Goal: Find specific page/section: Find specific page/section

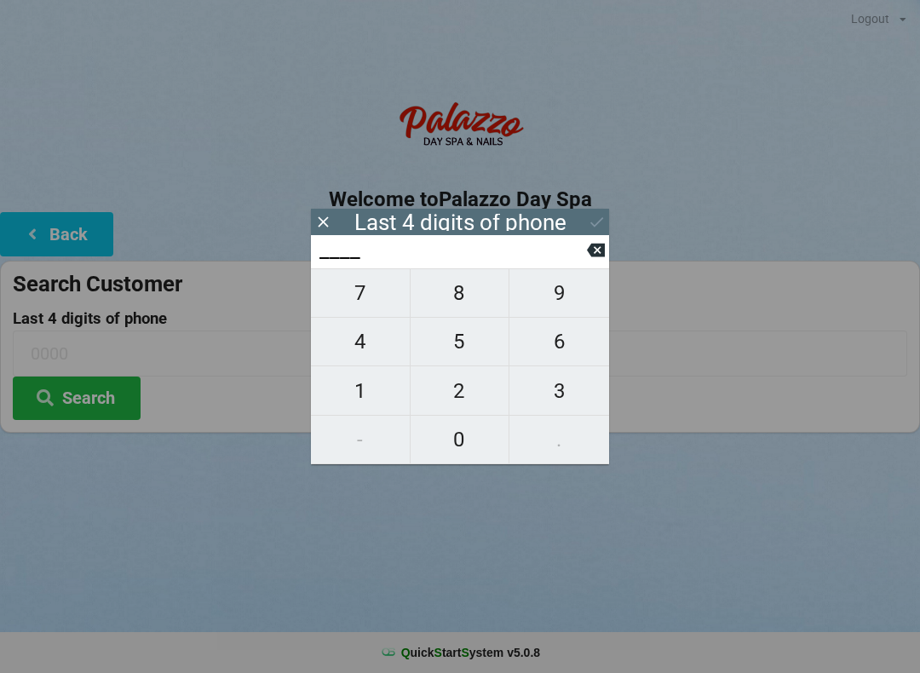
click at [367, 341] on span "4" at bounding box center [360, 342] width 99 height 36
type input "4___"
click at [465, 340] on span "5" at bounding box center [460, 342] width 99 height 36
type input "45__"
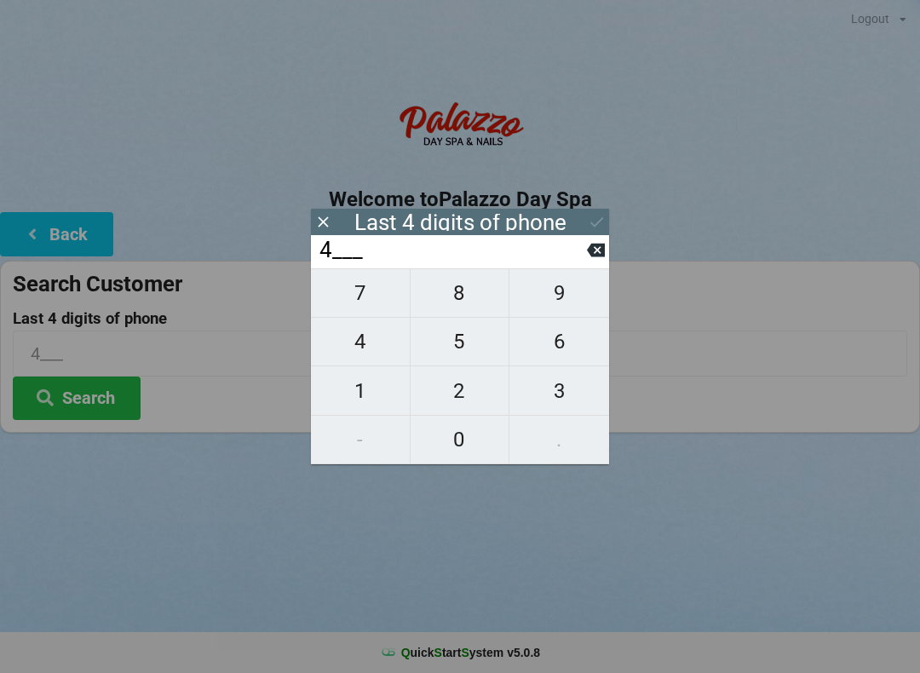
type input "45__"
click at [569, 304] on span "9" at bounding box center [559, 293] width 100 height 36
type input "459_"
click at [564, 346] on span "6" at bounding box center [559, 342] width 100 height 36
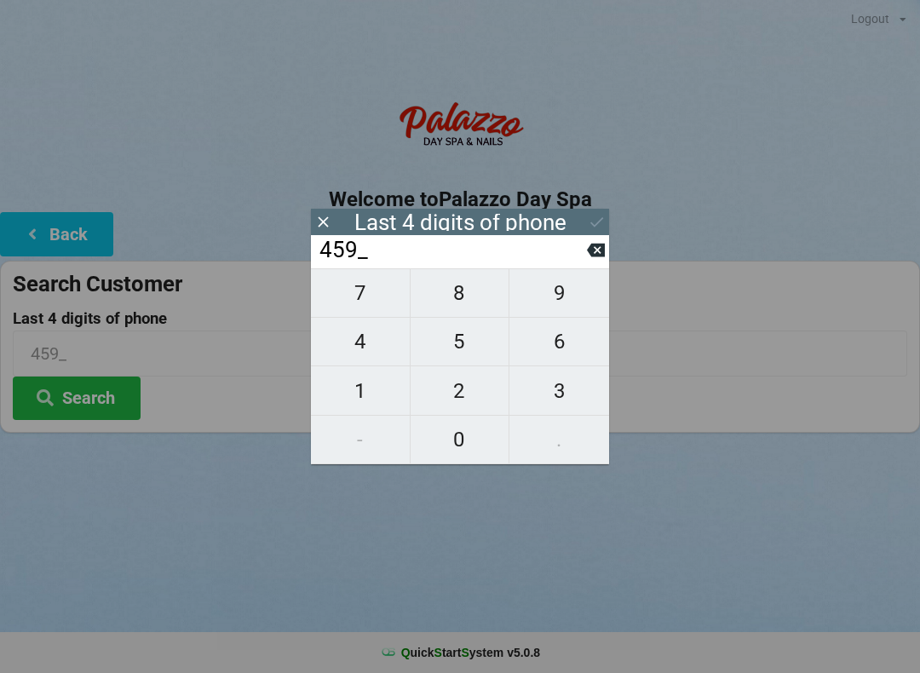
type input "4596"
click at [600, 211] on button at bounding box center [597, 221] width 18 height 23
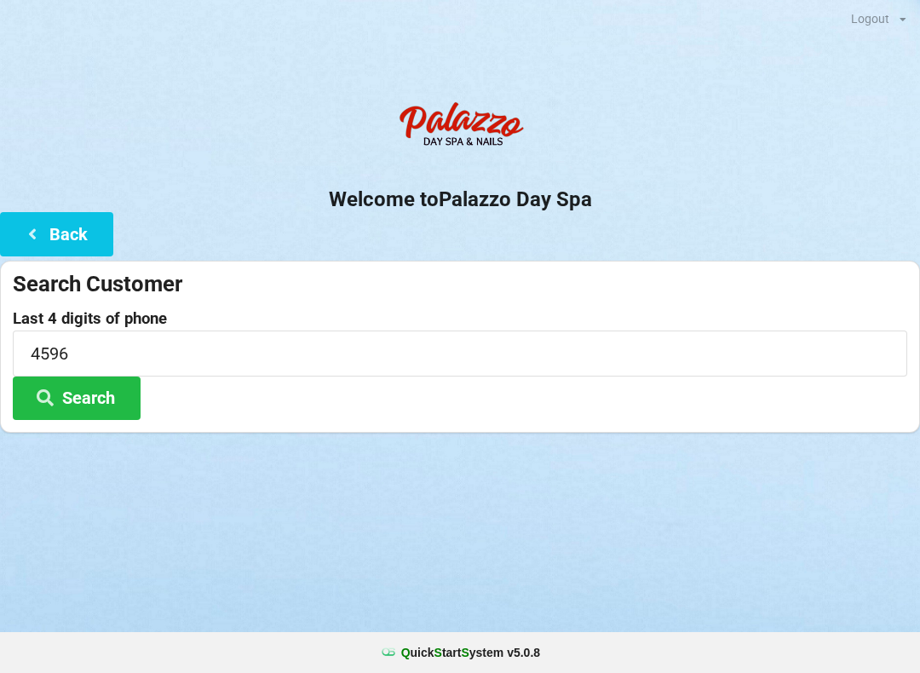
click at [96, 401] on button "Search" at bounding box center [77, 397] width 128 height 43
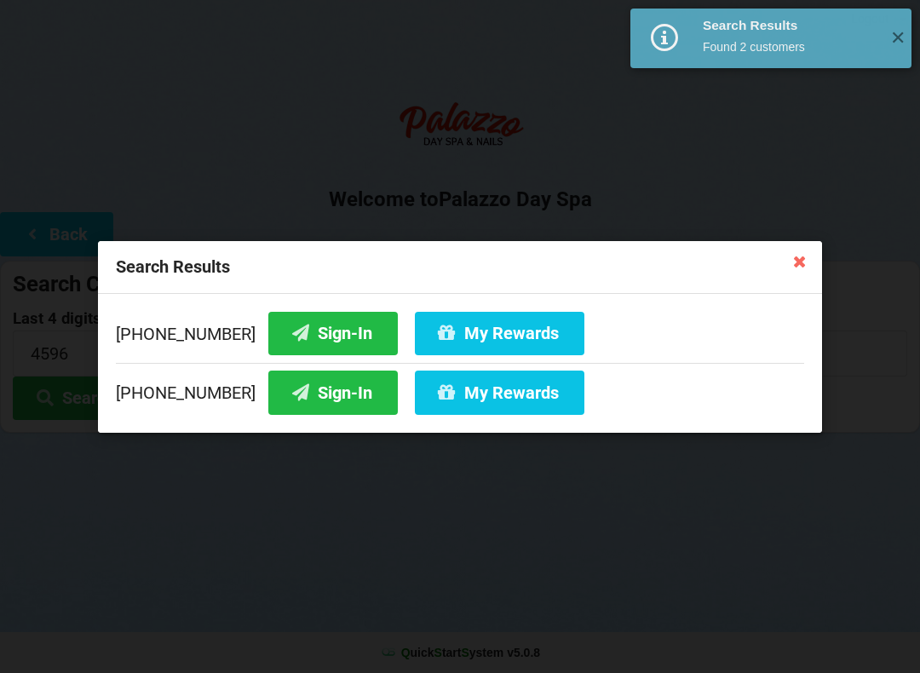
click at [321, 334] on button "Sign-In" at bounding box center [332, 332] width 129 height 43
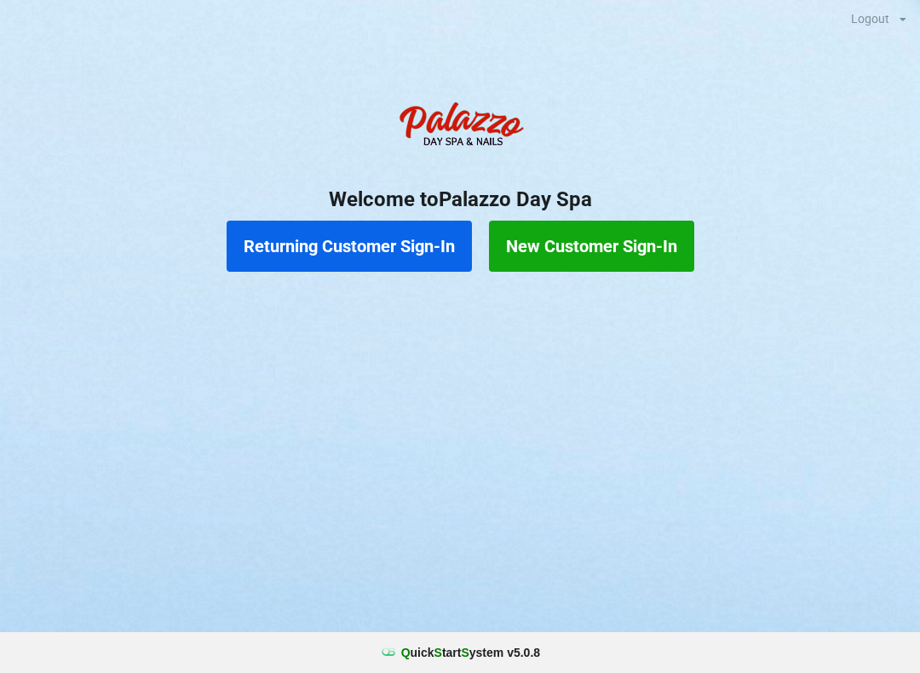
click at [351, 240] on button "Returning Customer Sign-In" at bounding box center [349, 246] width 245 height 51
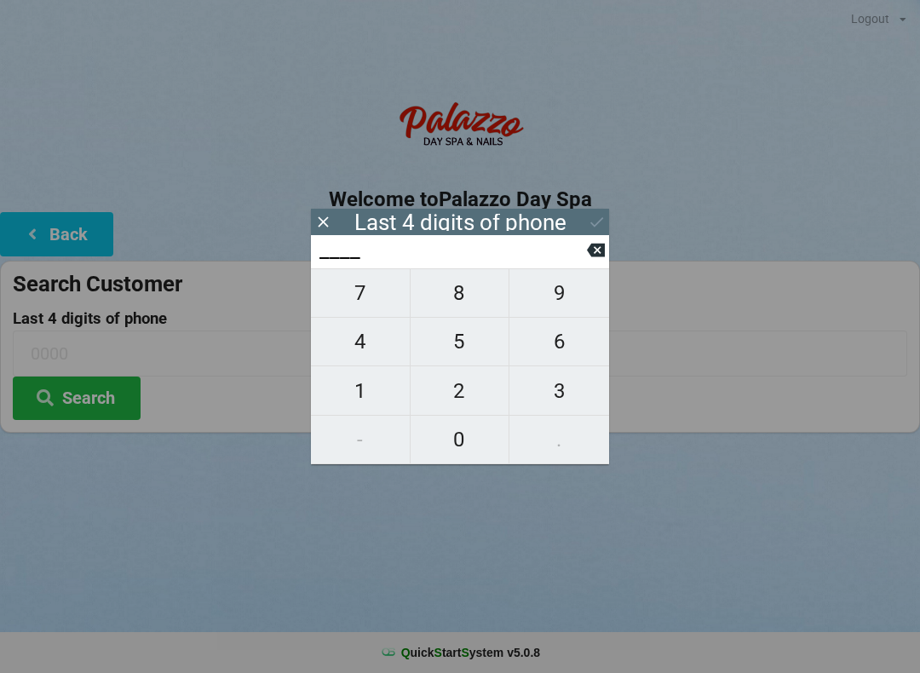
click at [366, 337] on span "4" at bounding box center [360, 342] width 99 height 36
type input "4___"
click at [458, 359] on span "5" at bounding box center [460, 342] width 99 height 36
type input "45__"
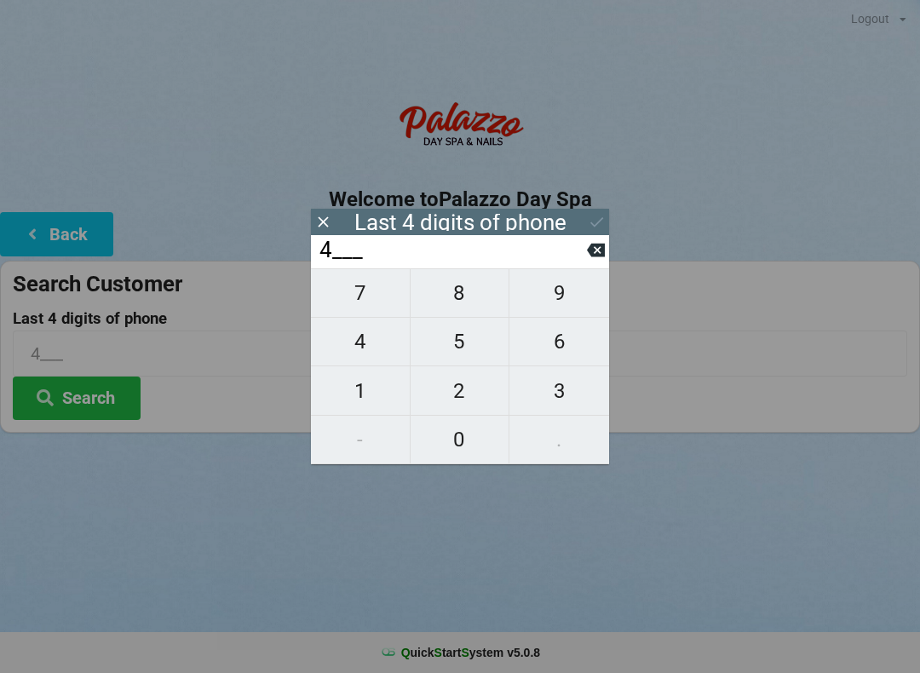
type input "45__"
click at [560, 347] on span "6" at bounding box center [559, 342] width 100 height 36
type input "456_"
click at [371, 387] on span "1" at bounding box center [360, 391] width 99 height 36
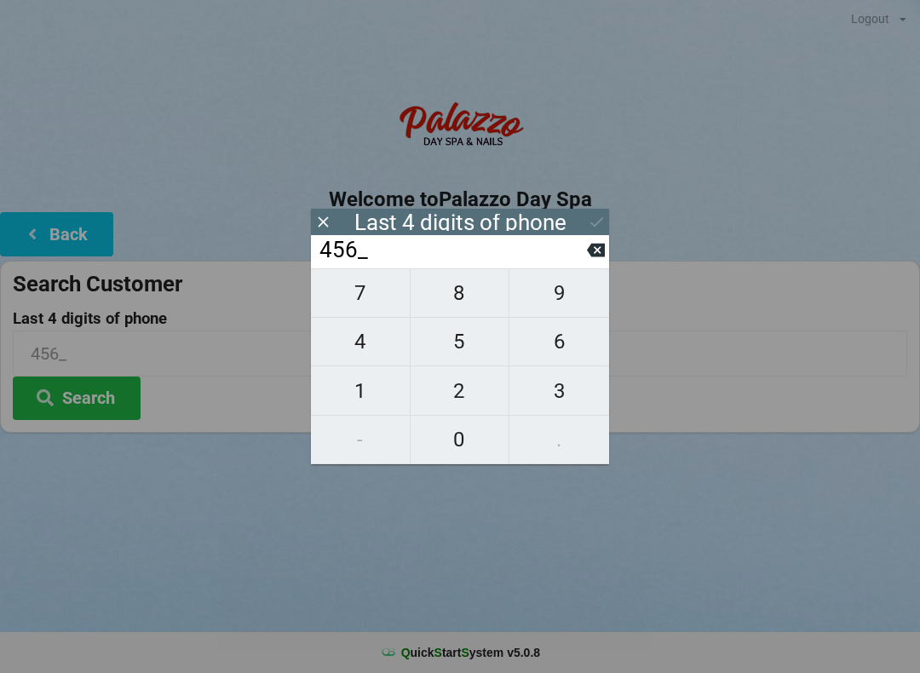
type input "4561"
click at [588, 219] on icon at bounding box center [597, 222] width 18 height 18
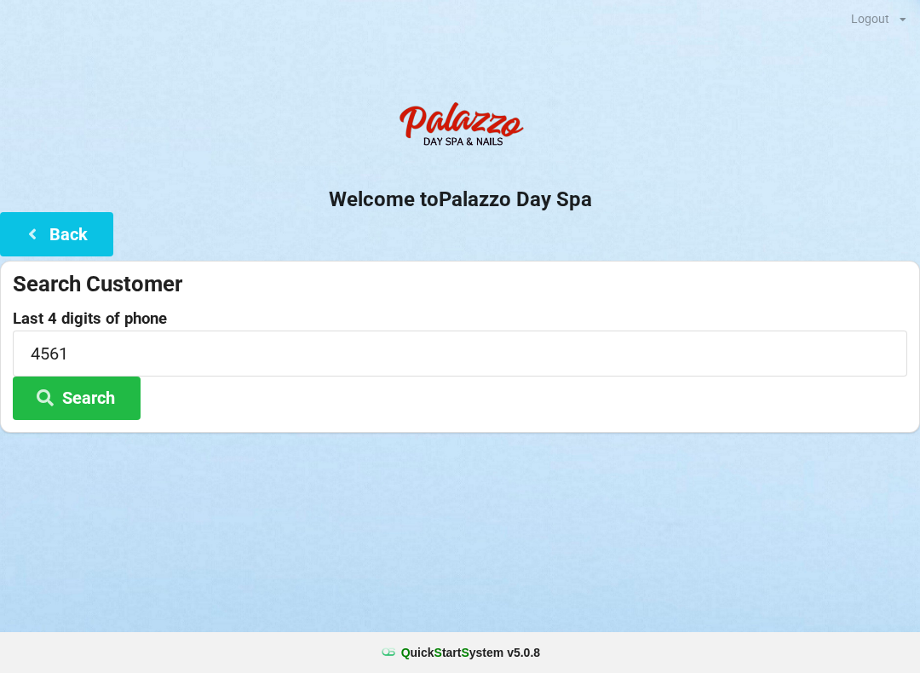
click at [89, 399] on button "Search" at bounding box center [77, 397] width 128 height 43
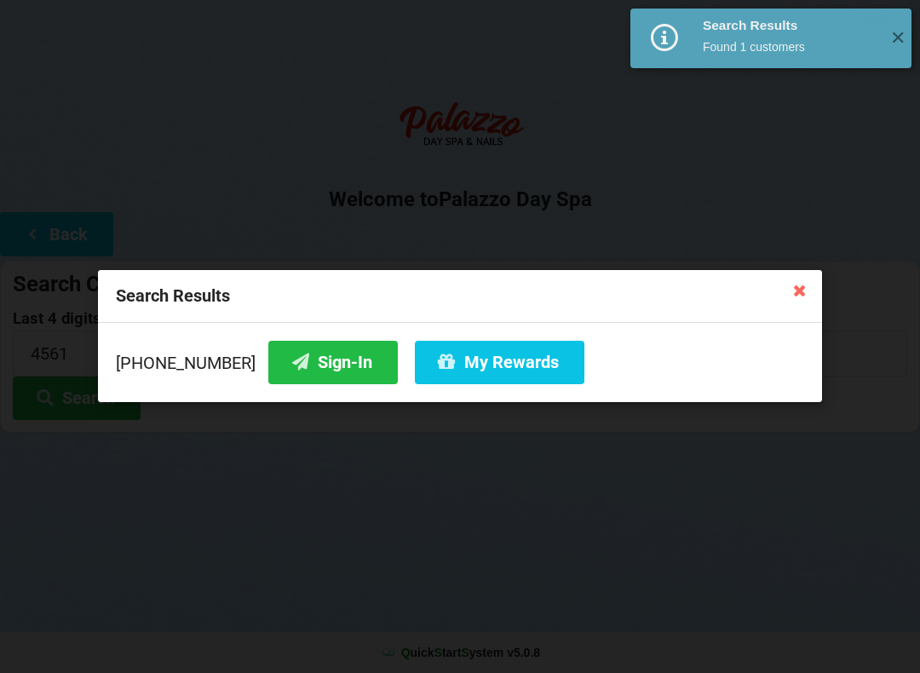
click at [493, 353] on button "My Rewards" at bounding box center [499, 362] width 169 height 43
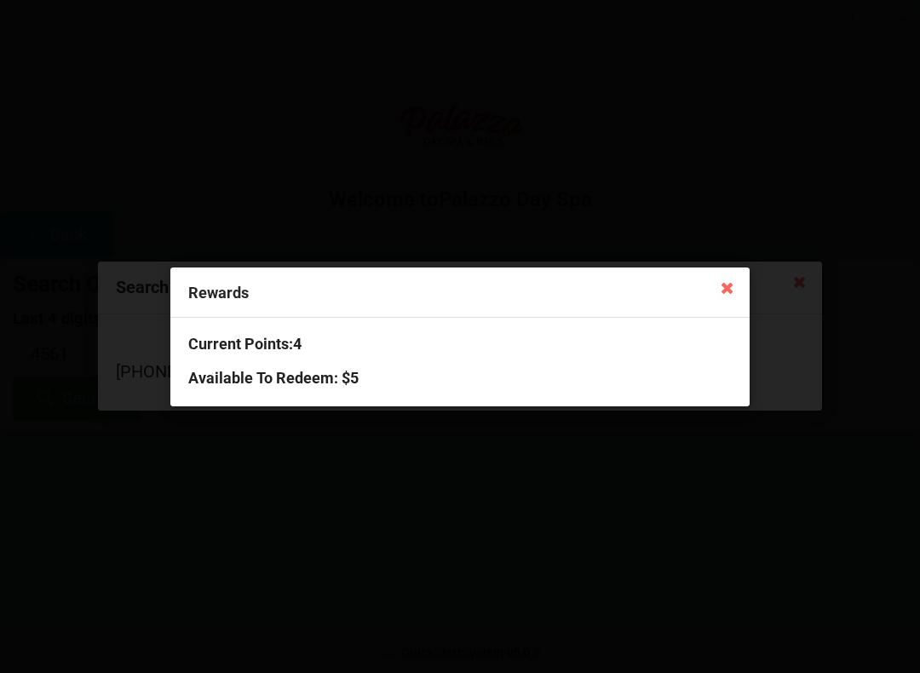
click at [721, 291] on icon at bounding box center [727, 286] width 27 height 27
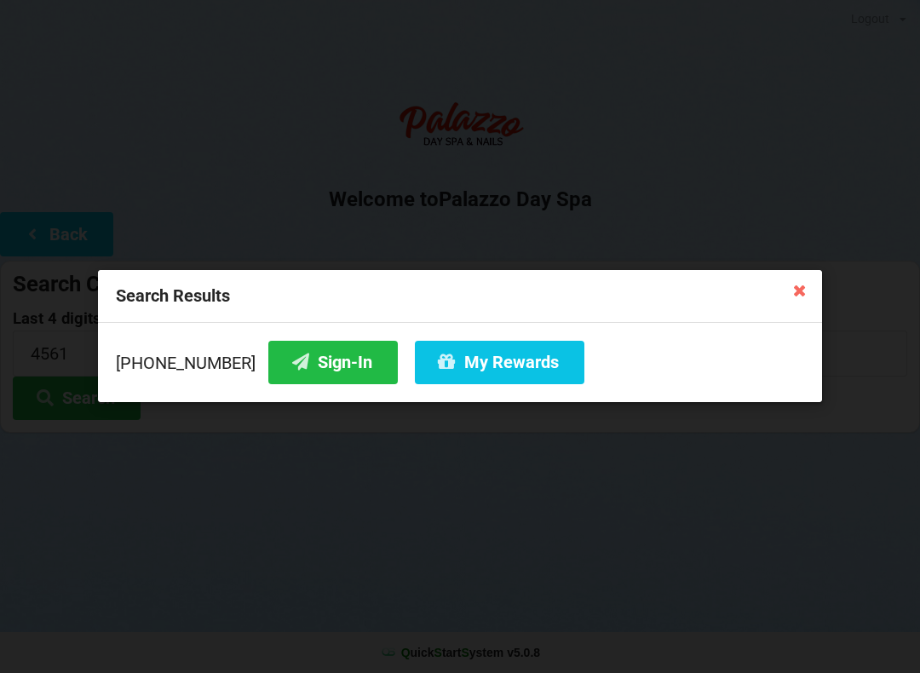
click at [804, 283] on icon at bounding box center [799, 289] width 27 height 27
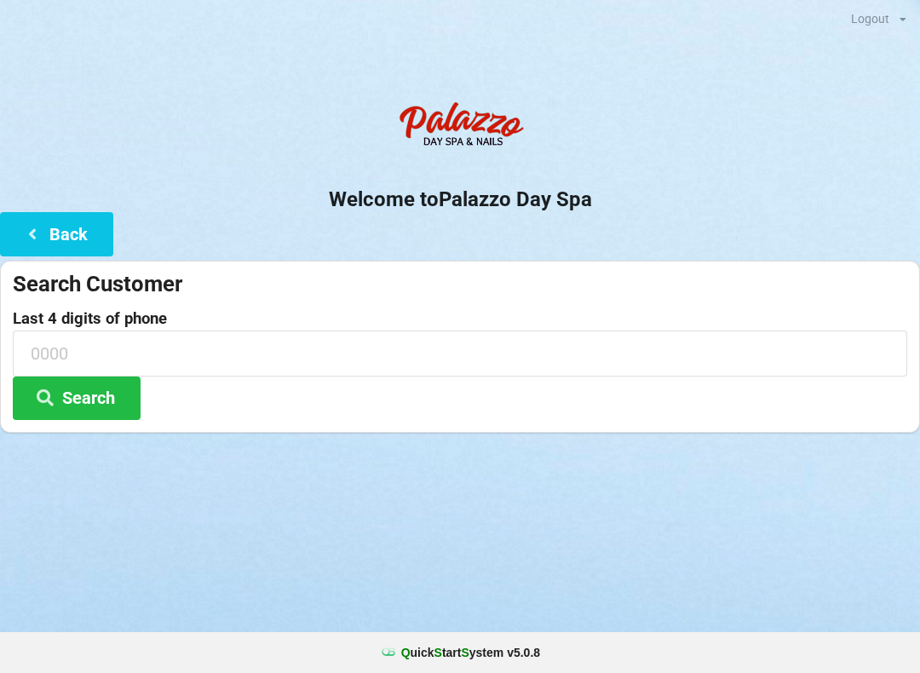
click at [53, 349] on input at bounding box center [460, 352] width 894 height 45
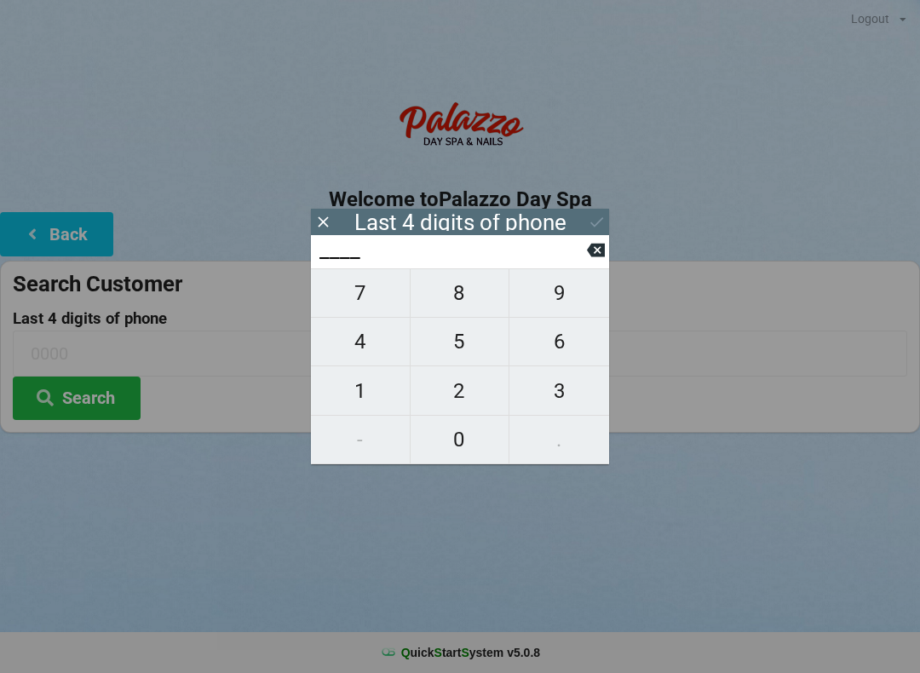
click at [460, 342] on span "5" at bounding box center [460, 342] width 99 height 36
type input "5___"
click at [563, 386] on span "3" at bounding box center [559, 391] width 100 height 36
type input "53__"
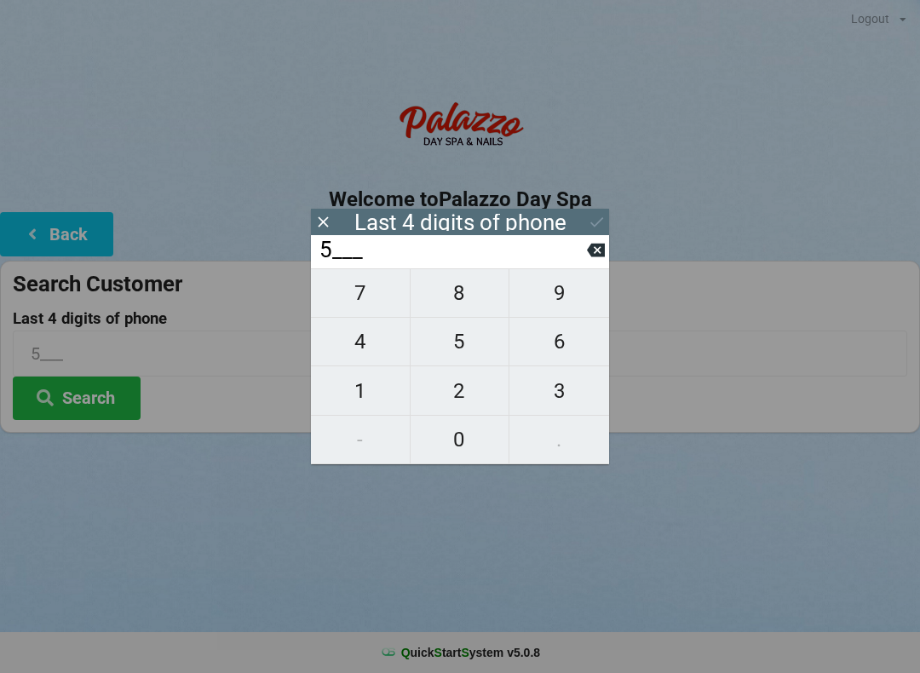
type input "53__"
click at [371, 307] on span "7" at bounding box center [360, 293] width 99 height 36
type input "537_"
click at [465, 299] on span "8" at bounding box center [460, 293] width 99 height 36
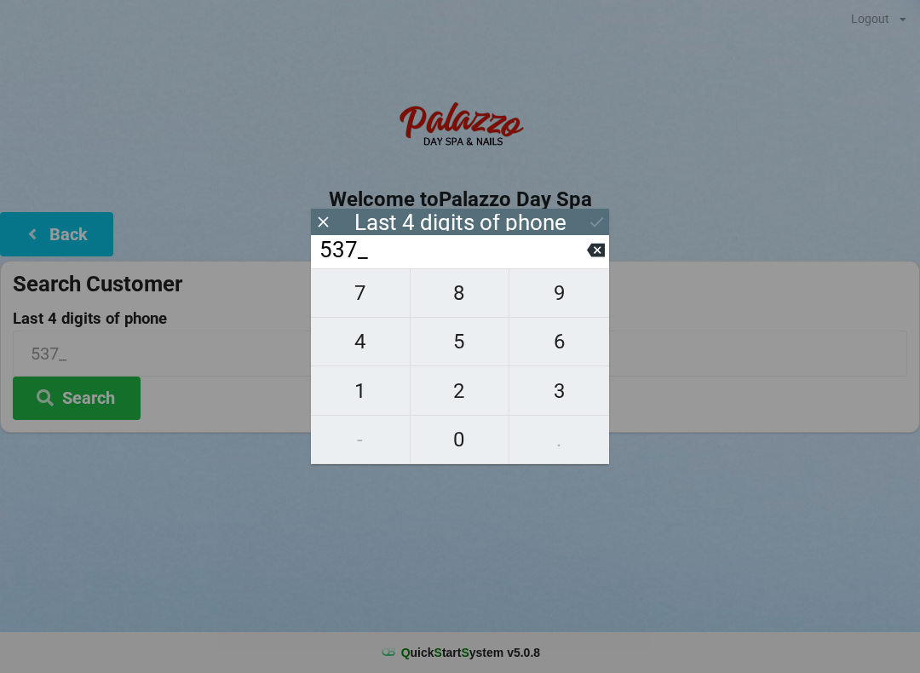
type input "5378"
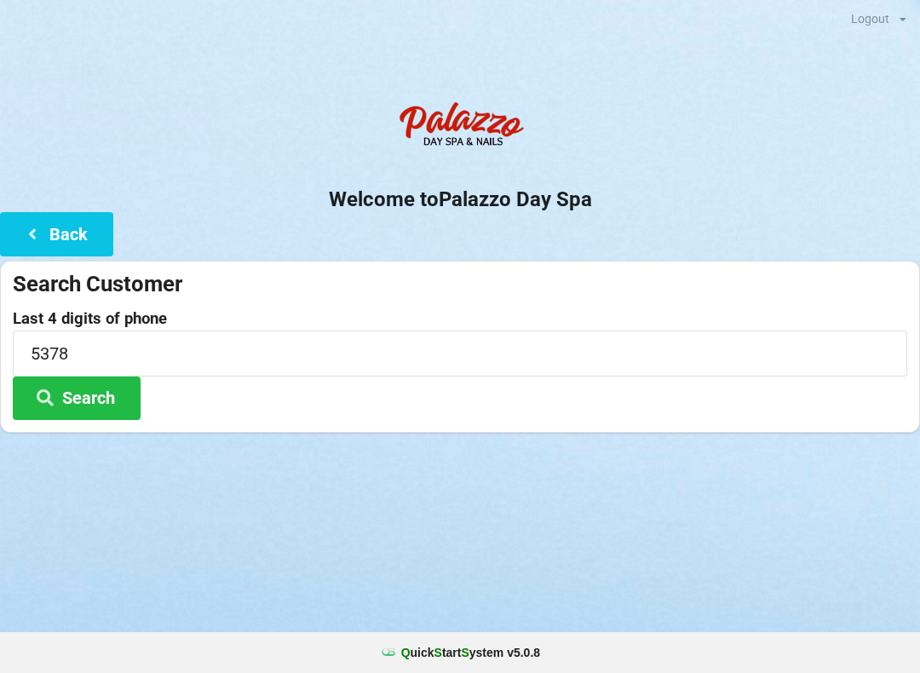
click at [78, 405] on button "Search" at bounding box center [77, 397] width 128 height 43
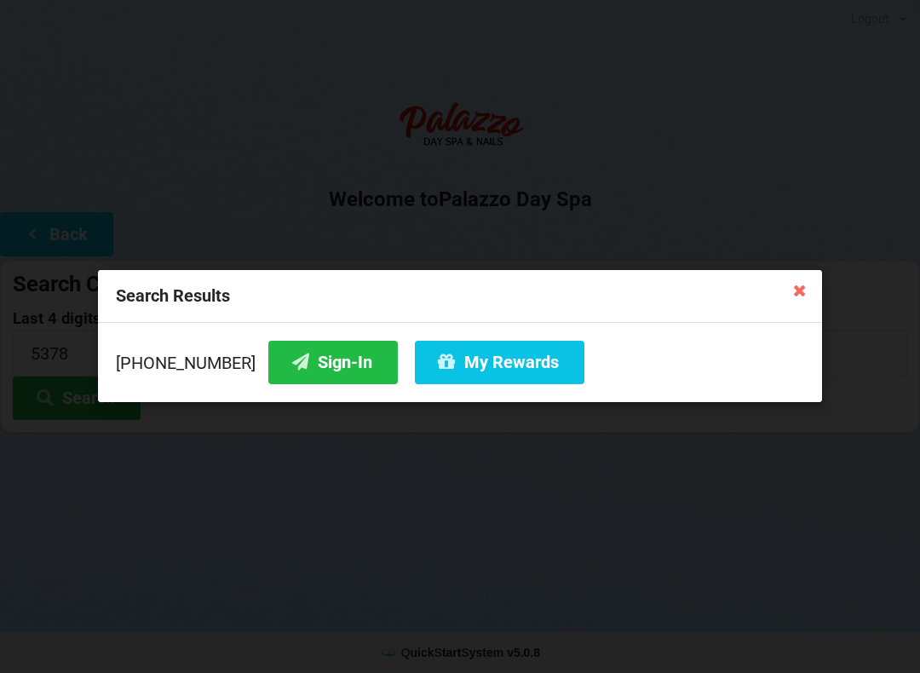
click at [299, 378] on button "Sign-In" at bounding box center [332, 362] width 129 height 43
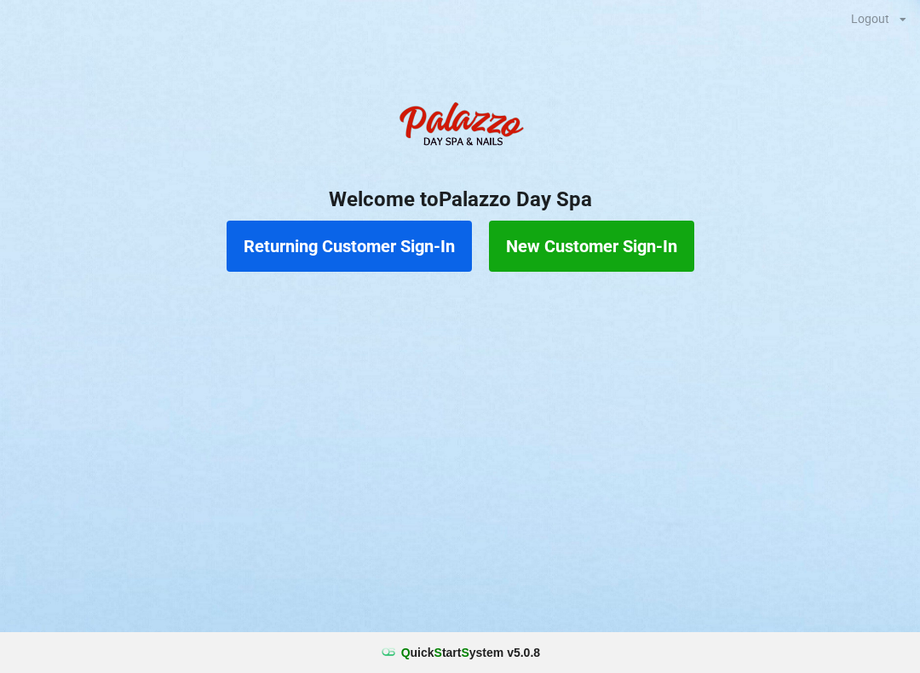
click at [301, 252] on button "Returning Customer Sign-In" at bounding box center [349, 246] width 245 height 51
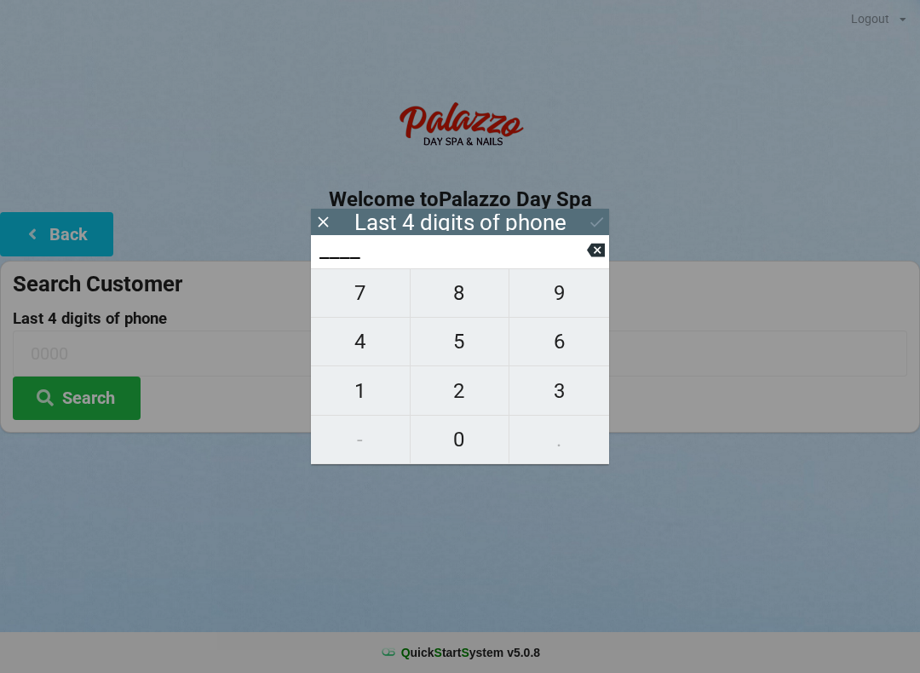
click at [455, 348] on span "5" at bounding box center [460, 342] width 99 height 36
type input "5___"
click at [566, 399] on span "3" at bounding box center [559, 391] width 100 height 36
type input "53__"
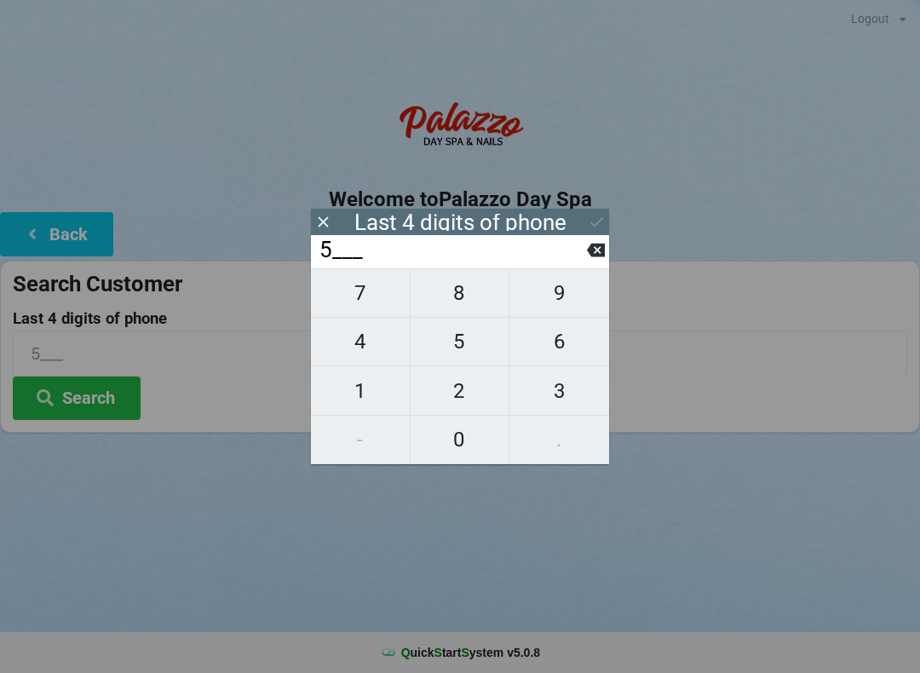
type input "53__"
click at [355, 311] on span "7" at bounding box center [360, 293] width 99 height 36
type input "537_"
click at [464, 304] on span "8" at bounding box center [460, 293] width 99 height 36
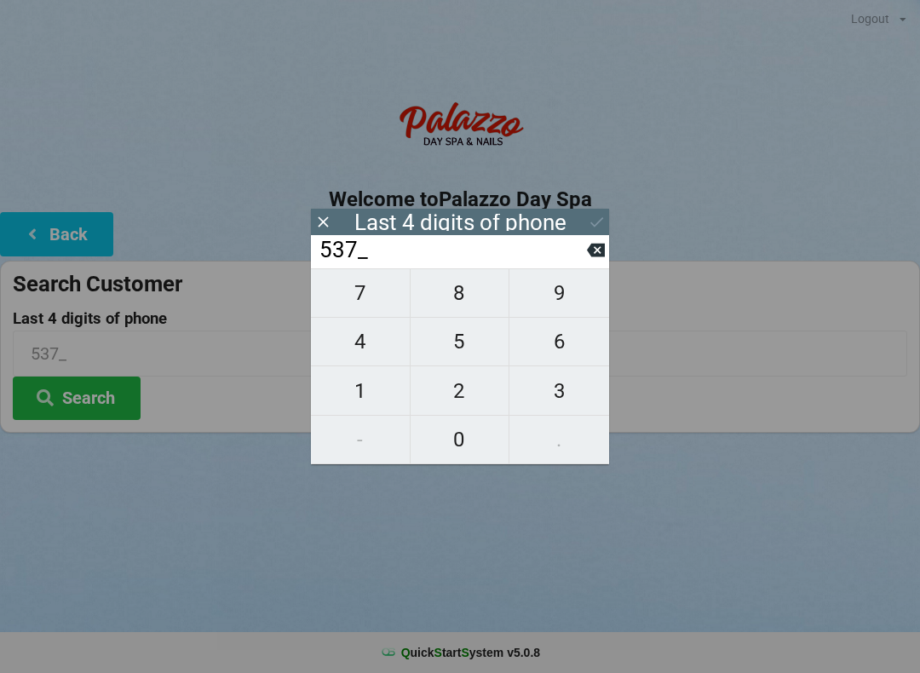
type input "5378"
click at [97, 410] on button "Search" at bounding box center [77, 397] width 128 height 43
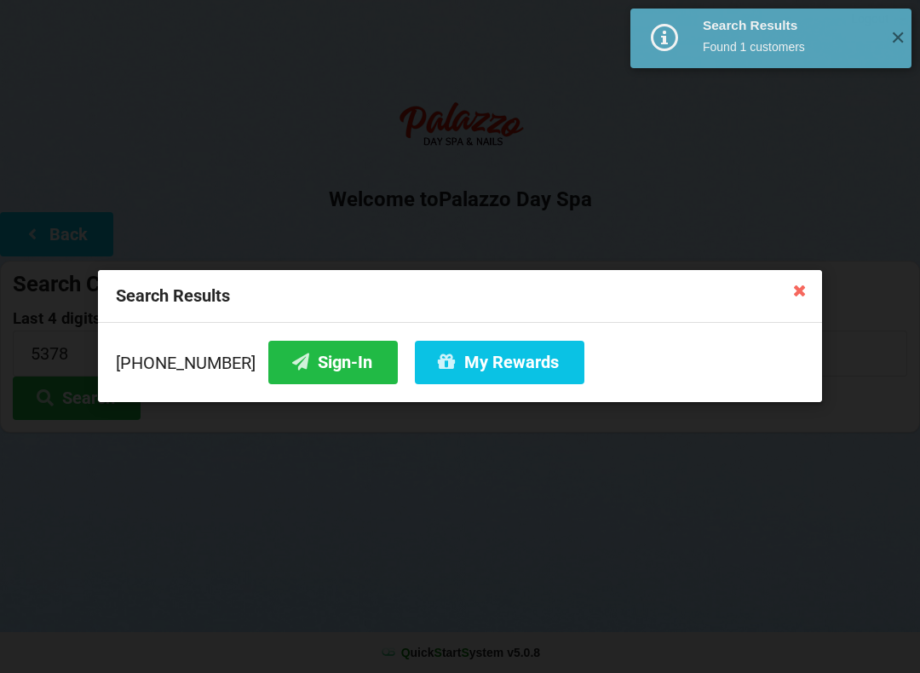
click at [306, 366] on button "Sign-In" at bounding box center [332, 362] width 129 height 43
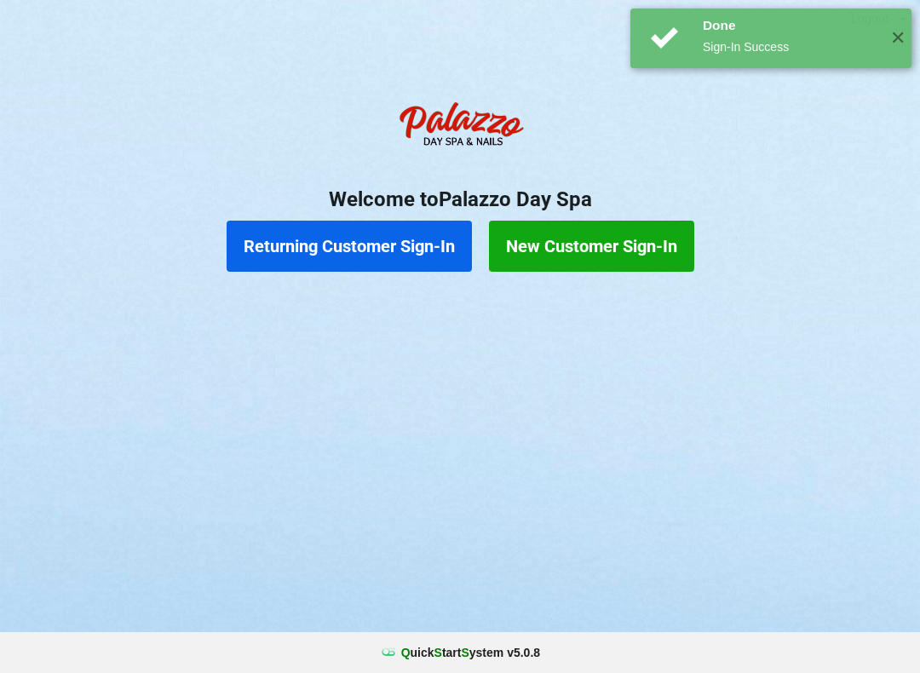
click at [370, 257] on button "Returning Customer Sign-In" at bounding box center [349, 246] width 245 height 51
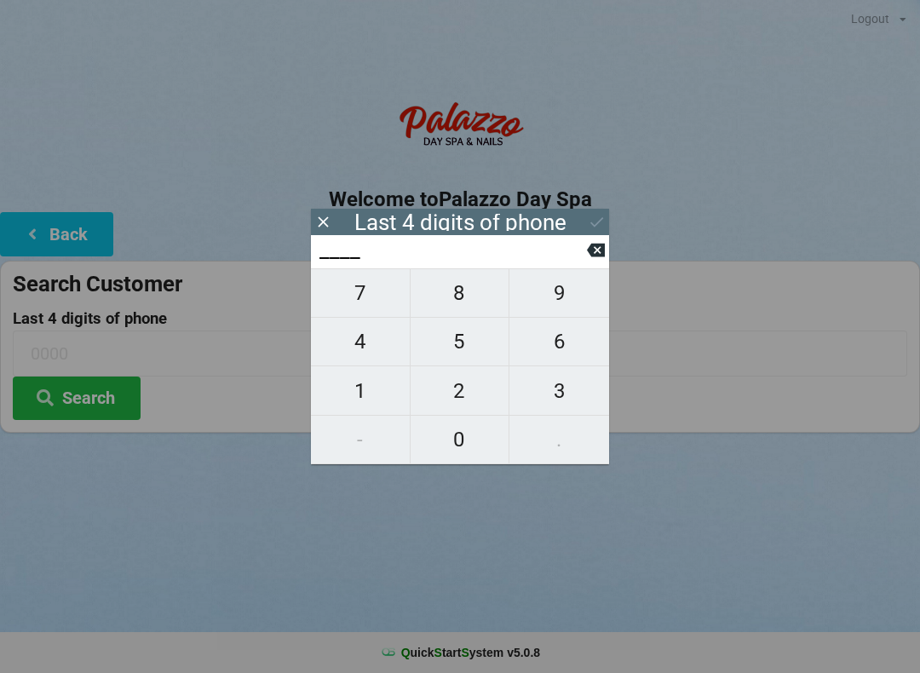
click at [598, 259] on icon at bounding box center [596, 250] width 18 height 18
click at [590, 257] on icon at bounding box center [596, 251] width 18 height 14
click at [587, 259] on icon at bounding box center [596, 250] width 18 height 18
click at [468, 346] on span "5" at bounding box center [460, 342] width 99 height 36
type input "5___"
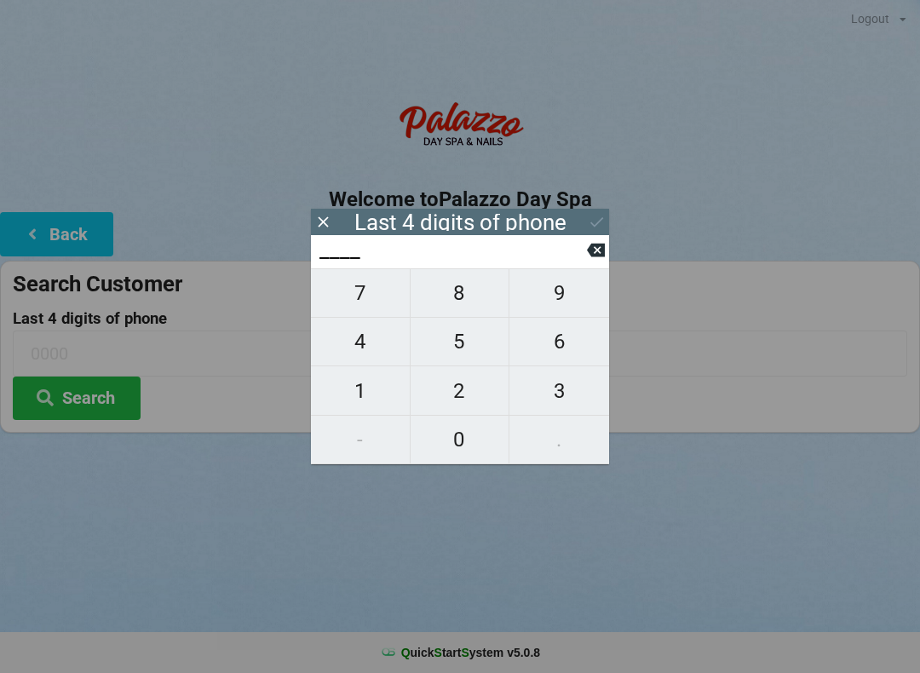
type input "5___"
click at [568, 405] on span "3" at bounding box center [559, 391] width 100 height 36
type input "53__"
click at [365, 309] on span "7" at bounding box center [360, 293] width 99 height 36
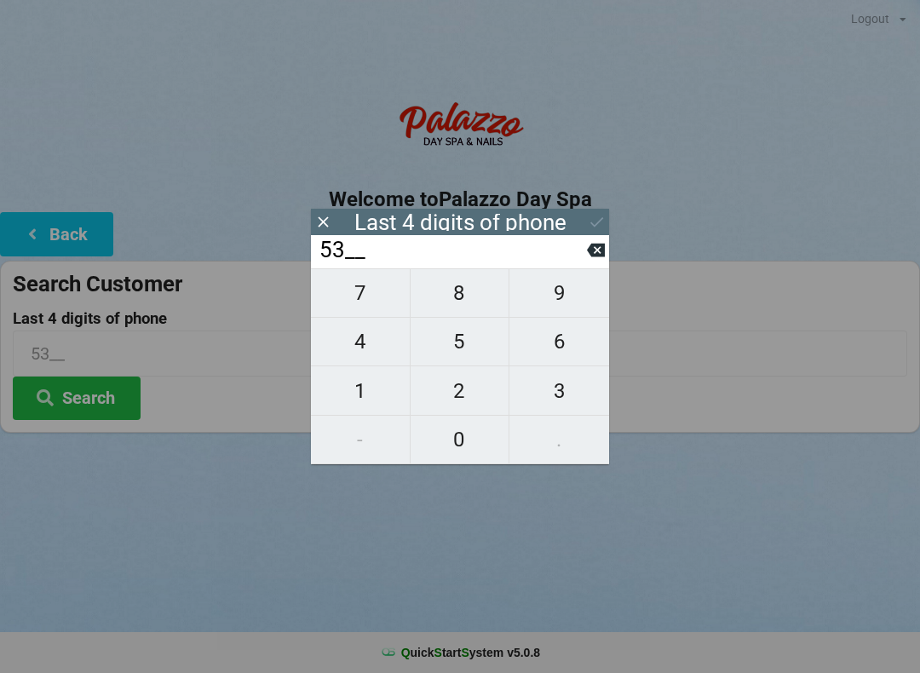
type input "537_"
click at [463, 305] on span "8" at bounding box center [460, 293] width 99 height 36
type input "5378"
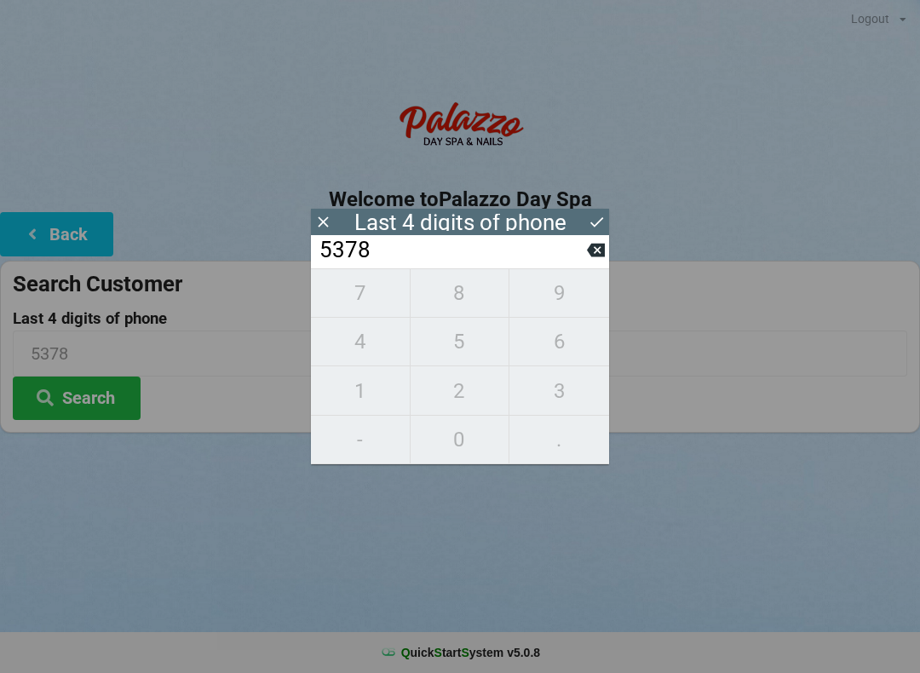
click at [588, 227] on icon at bounding box center [597, 222] width 18 height 18
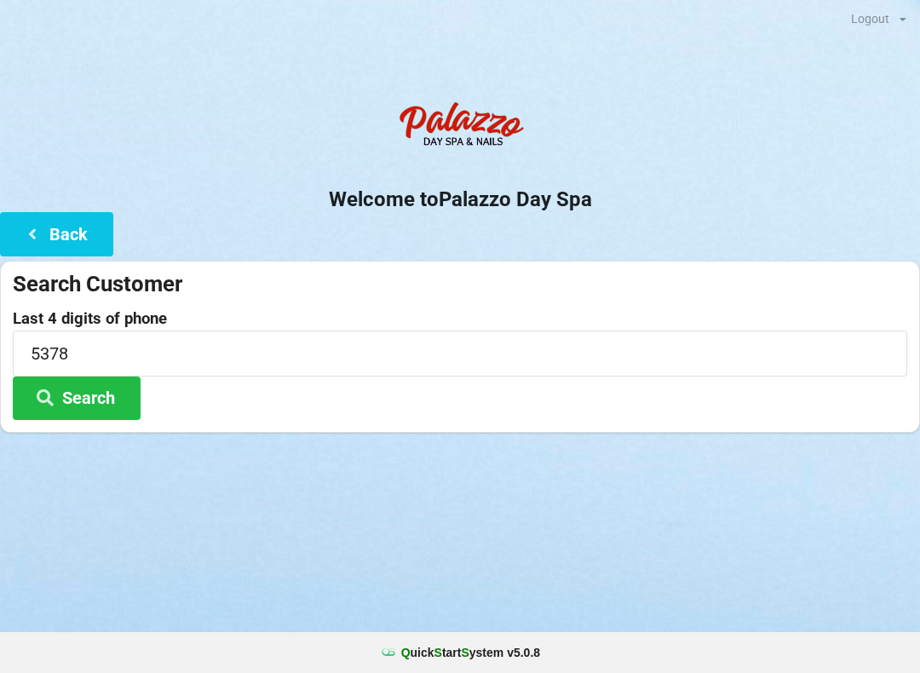
click at [72, 400] on button "Search" at bounding box center [77, 397] width 128 height 43
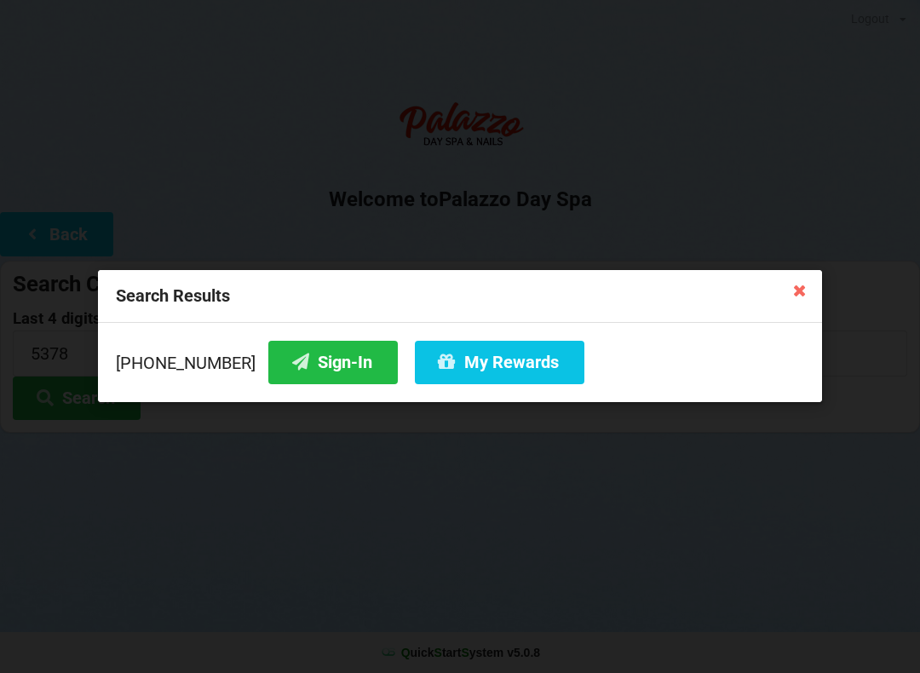
click at [295, 376] on button "Sign-In" at bounding box center [332, 362] width 129 height 43
